Goal: Transaction & Acquisition: Purchase product/service

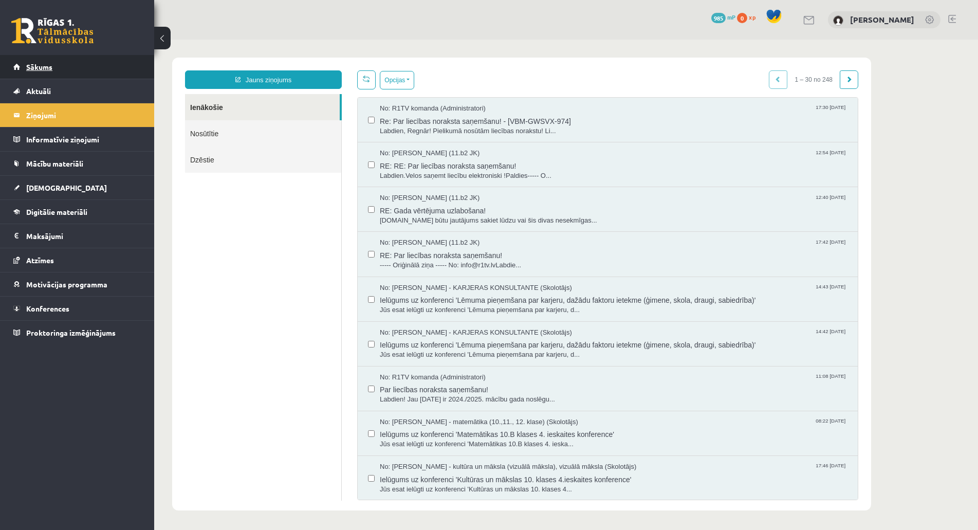
click at [94, 73] on link "Sākums" at bounding box center [77, 67] width 128 height 24
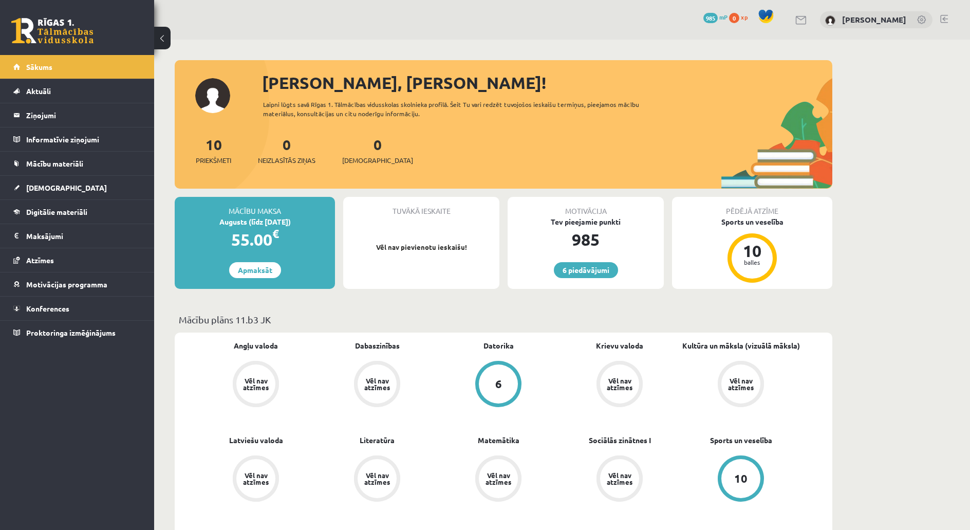
click at [265, 274] on link "Apmaksāt" at bounding box center [255, 270] width 52 height 16
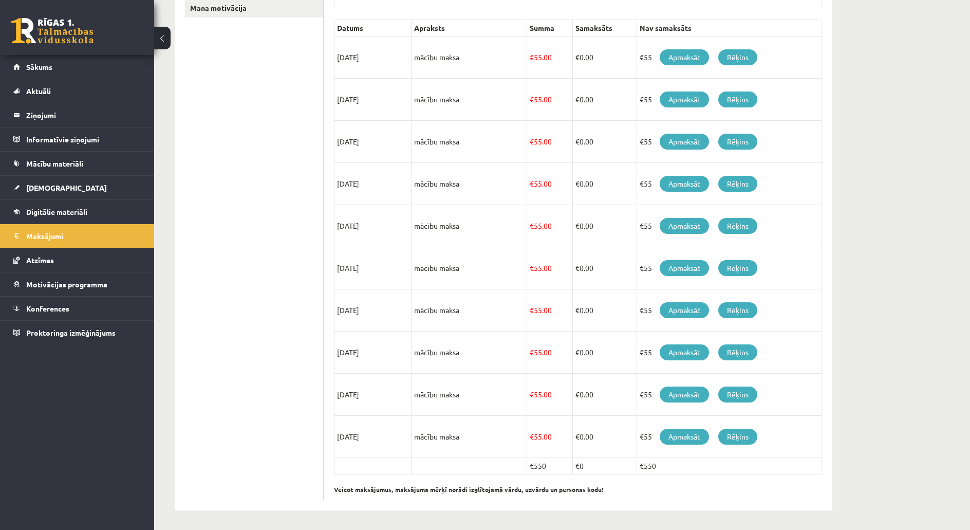
scroll to position [225, 0]
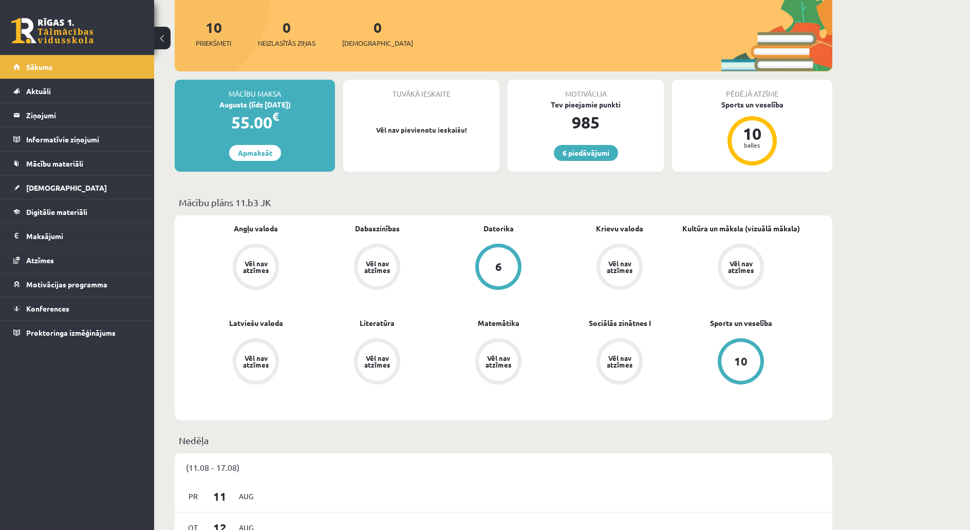
scroll to position [51, 0]
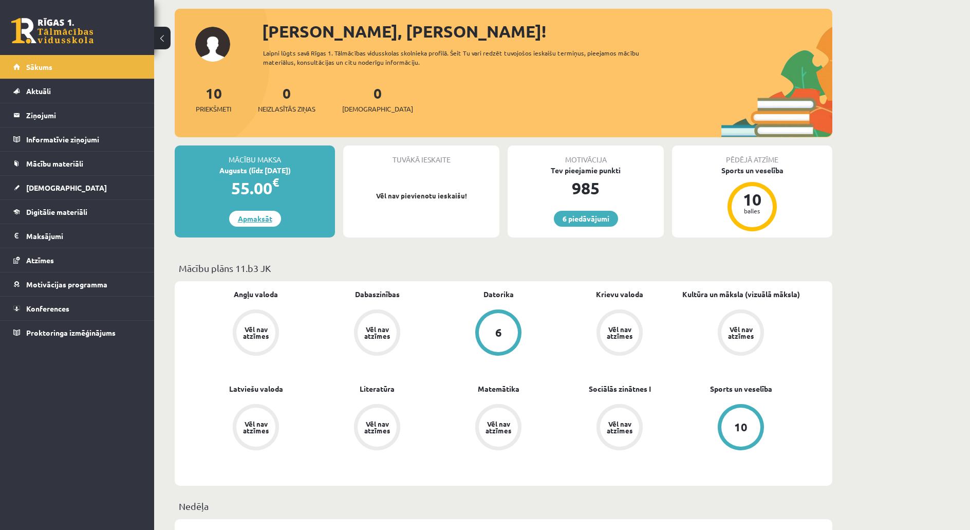
click at [268, 216] on link "Apmaksāt" at bounding box center [255, 219] width 52 height 16
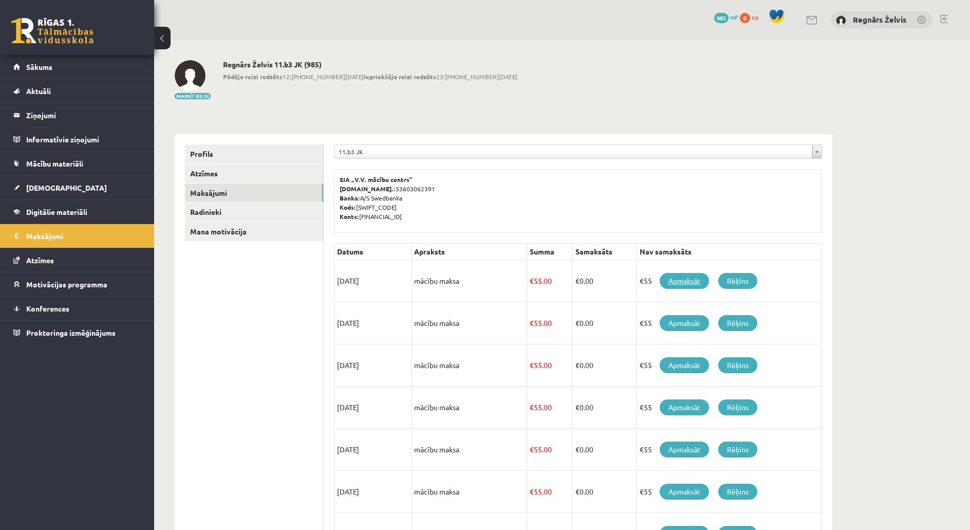
click at [678, 286] on link "Apmaksāt" at bounding box center [684, 281] width 49 height 16
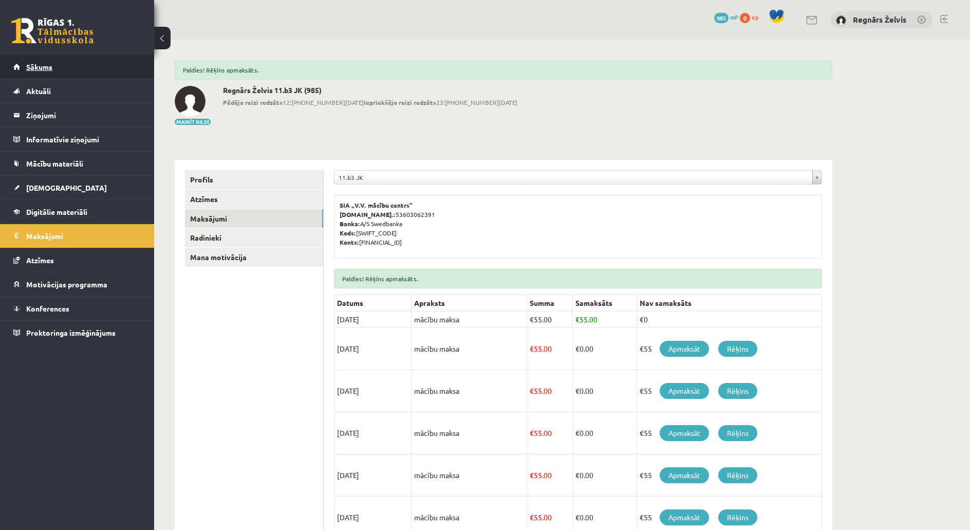
click at [46, 61] on link "Sākums" at bounding box center [77, 67] width 128 height 24
